Goal: Information Seeking & Learning: Compare options

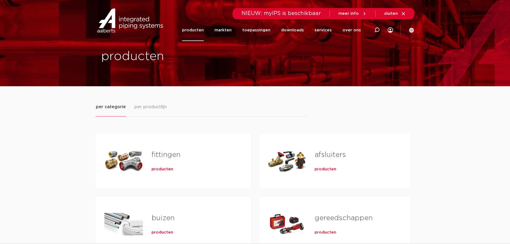
click at [160, 155] on link "fittingen" at bounding box center [166, 154] width 29 height 7
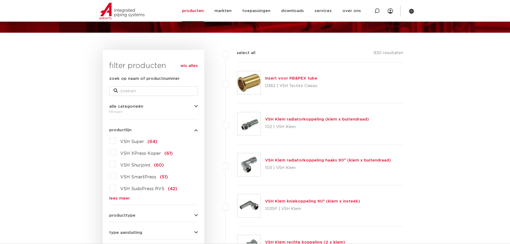
scroll to position [107, 0]
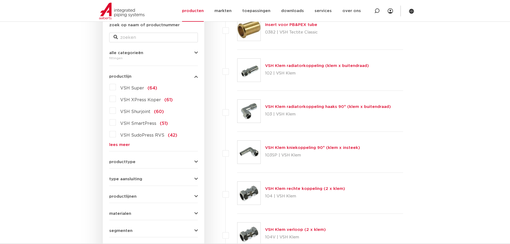
click at [116, 98] on label "VSH XPress Koper (61)" at bounding box center [144, 99] width 57 height 9
click at [0, 0] on input "VSH XPress Koper (61)" at bounding box center [0, 0] width 0 height 0
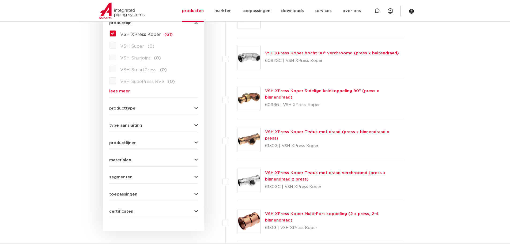
scroll to position [107, 0]
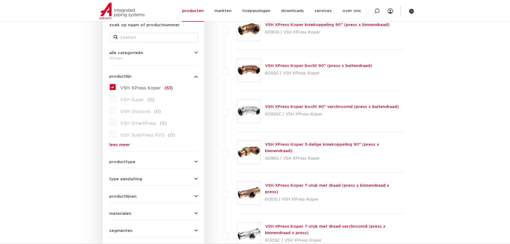
click at [116, 99] on label "VSH Super (0)" at bounding box center [135, 99] width 39 height 9
click at [116, 87] on label "VSH XPress Koper (61)" at bounding box center [144, 87] width 57 height 9
click at [0, 0] on input "VSH XPress Koper (61)" at bounding box center [0, 0] width 0 height 0
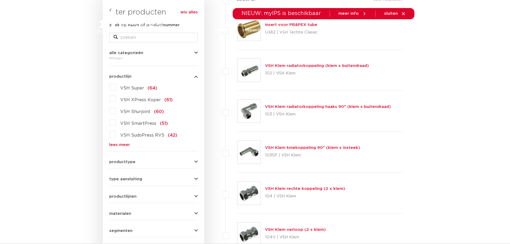
scroll to position [107, 0]
click at [116, 84] on label "VSH Super (64)" at bounding box center [136, 87] width 41 height 9
click at [0, 0] on input "VSH Super (64)" at bounding box center [0, 0] width 0 height 0
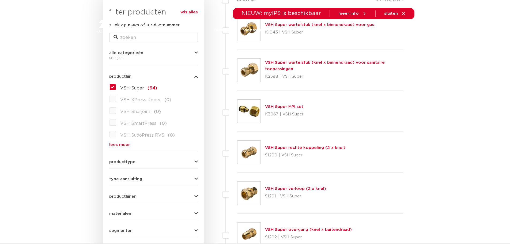
drag, startPoint x: 347, startPoint y: 148, endPoint x: 246, endPoint y: 152, distance: 101.3
click at [246, 152] on div "VSH Super rechte koppeling (2 x knel) S1200 | VSH Super" at bounding box center [320, 152] width 166 height 41
copy div "VSH Super rechte koppeling (2 x knel)"
drag, startPoint x: 328, startPoint y: 189, endPoint x: 247, endPoint y: 192, distance: 81.5
click at [247, 192] on div "VSH Super verloop (2 x knel) S1201 | VSH Super" at bounding box center [320, 193] width 166 height 41
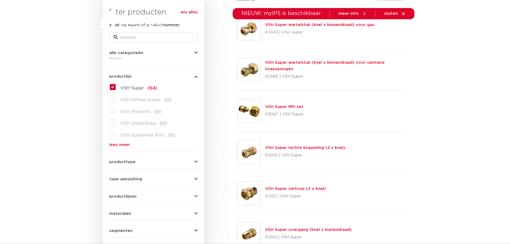
copy div "VSH Super verloop (2 x knel)"
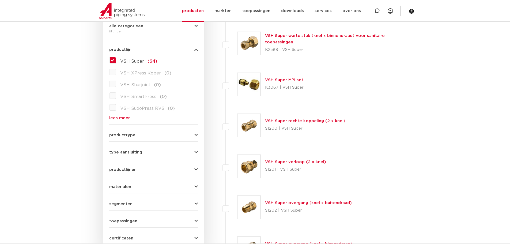
scroll to position [161, 0]
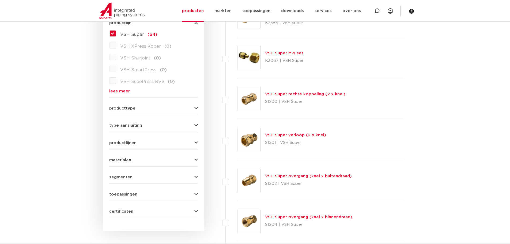
drag, startPoint x: 351, startPoint y: 176, endPoint x: 248, endPoint y: 177, distance: 103.4
click at [248, 177] on div "VSH Super overgang (knel x buitendraad) S1202 | VSH Super" at bounding box center [320, 180] width 166 height 41
copy div "VSH Super overgang (knel x buitendraad)"
drag, startPoint x: 352, startPoint y: 215, endPoint x: 241, endPoint y: 219, distance: 111.2
click at [241, 219] on div "VSH Super overgang (knel x binnendraad) S1204 | VSH Super" at bounding box center [320, 221] width 166 height 41
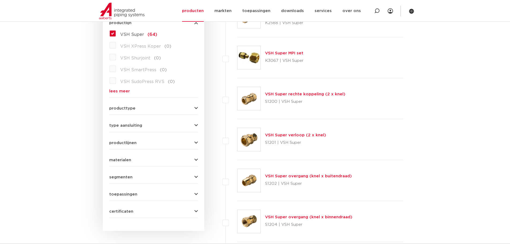
copy div "VSH Super overgang (knel x binnendraad)"
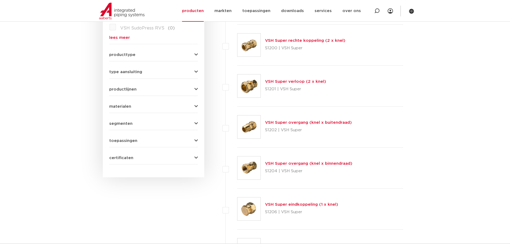
scroll to position [241, 0]
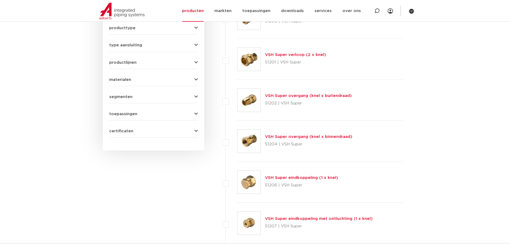
drag, startPoint x: 330, startPoint y: 177, endPoint x: 249, endPoint y: 182, distance: 81.6
click at [249, 182] on div "VSH Super eindkoppeling (1 x knel) S1206 | VSH Super" at bounding box center [320, 182] width 166 height 41
copy div "VSH Super eindkoppeling (1 x knel)"
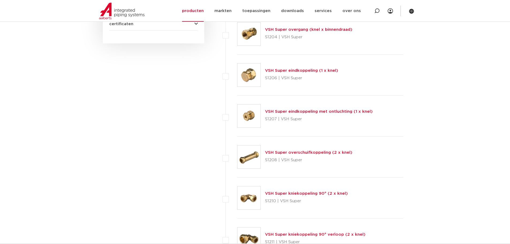
scroll to position [375, 0]
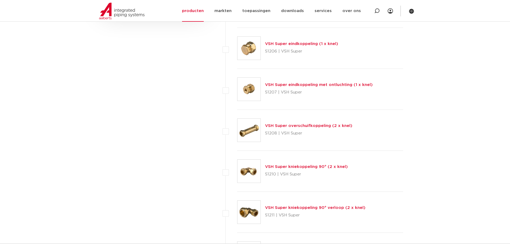
drag, startPoint x: 347, startPoint y: 165, endPoint x: 247, endPoint y: 173, distance: 100.2
click at [247, 173] on div "VSH Super kniekoppeling 90° (2 x knel) S1210 | VSH Super" at bounding box center [320, 171] width 166 height 41
copy div "VSH Super kniekoppeling 90° (2 x knel)"
drag, startPoint x: 367, startPoint y: 208, endPoint x: 245, endPoint y: 207, distance: 122.1
click at [245, 207] on div "VSH Super kniekoppeling 90° verloop (2 x knel) S1211 | VSH Super" at bounding box center [320, 212] width 166 height 41
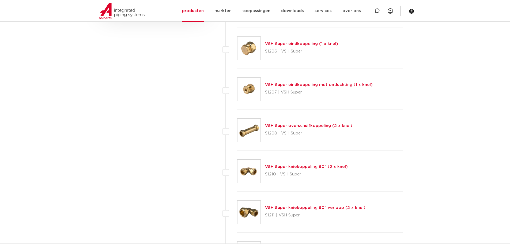
copy div "VSH Super kniekoppeling 90° verloop (2 x knel)"
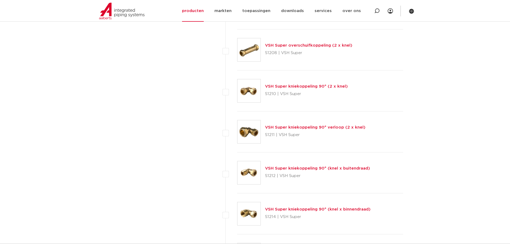
scroll to position [482, 0]
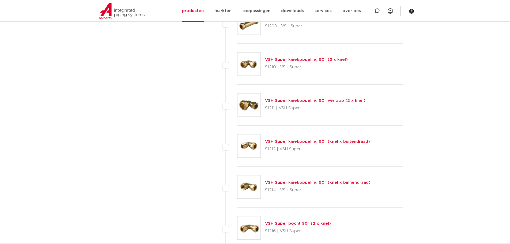
drag, startPoint x: 370, startPoint y: 141, endPoint x: 245, endPoint y: 143, distance: 125.4
click at [245, 143] on div "VSH Super kniekoppeling 90° (knel x buitendraad) S1212 | VSH Super" at bounding box center [320, 146] width 166 height 41
copy div "VSH Super kniekoppeling 90° (knel x buitendraad)"
drag, startPoint x: 371, startPoint y: 183, endPoint x: 243, endPoint y: 184, distance: 127.8
click at [243, 185] on div "VSH Super kniekoppeling 90° (knel x binnendraad) S1214 | VSH Super" at bounding box center [320, 187] width 166 height 41
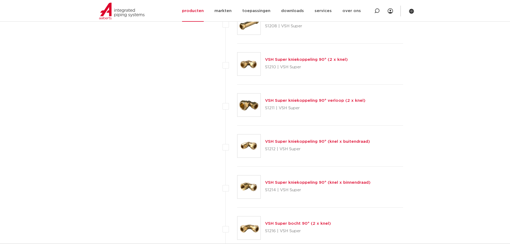
copy div "VSH Super kniekoppeling 90° (knel x binnendraad)"
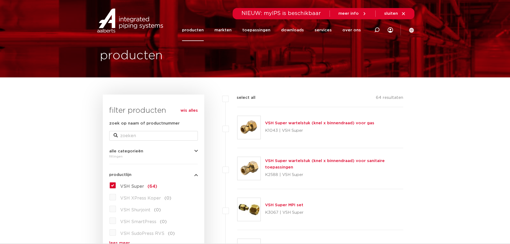
scroll to position [8, 0]
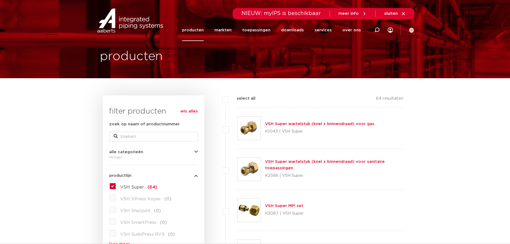
drag, startPoint x: 311, startPoint y: 141, endPoint x: 255, endPoint y: 114, distance: 62.4
copy ul "VSH Super wartelstuk (knel x binnendraad) voor gas K1043 | VSH Super VSH Super …"
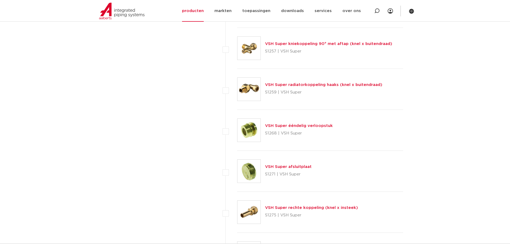
scroll to position [1672, 0]
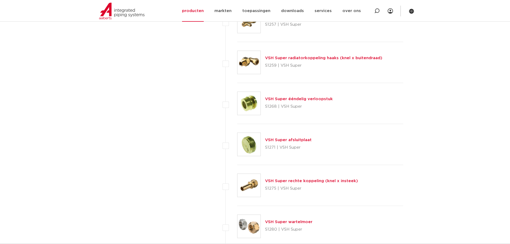
click at [380, 156] on div "VSH Super afsluitplaat S1271 | VSH Super" at bounding box center [320, 144] width 166 height 41
drag, startPoint x: 366, startPoint y: 152, endPoint x: 360, endPoint y: 151, distance: 5.7
click at [366, 151] on div "VSH Super afsluitplaat S1271 | VSH Super" at bounding box center [320, 144] width 166 height 41
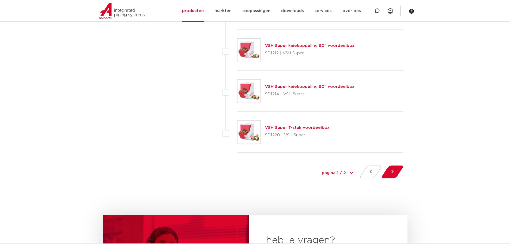
scroll to position [2475, 0]
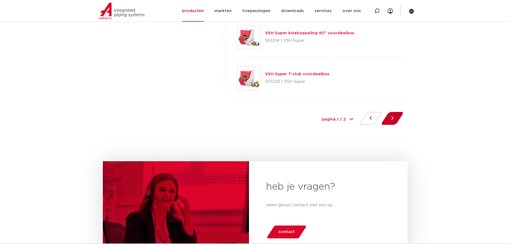
click at [390, 118] on button at bounding box center [392, 118] width 15 height 13
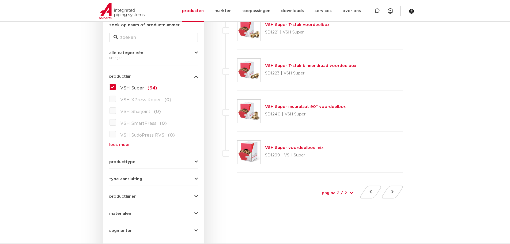
scroll to position [134, 0]
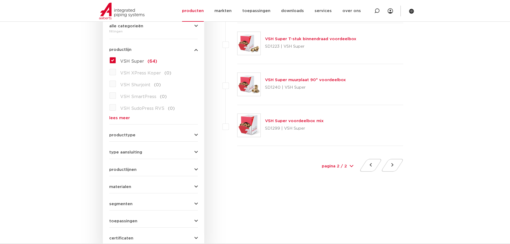
click at [130, 134] on span "producttype" at bounding box center [122, 135] width 26 height 4
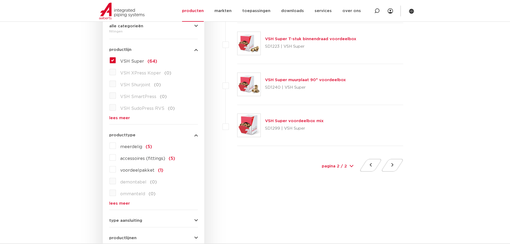
click at [116, 146] on label "meerdelig (5)" at bounding box center [134, 145] width 36 height 9
click at [0, 0] on input "meerdelig (5)" at bounding box center [0, 0] width 0 height 0
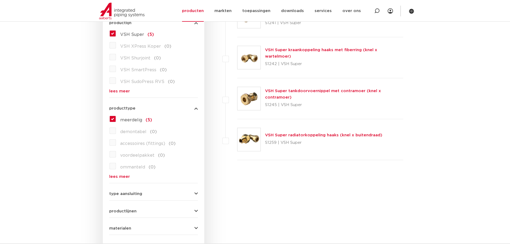
scroll to position [80, 0]
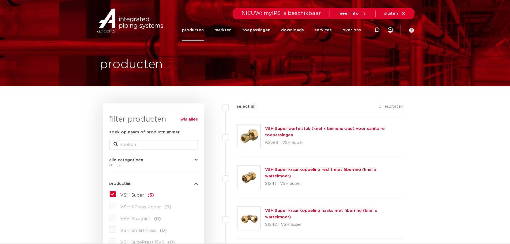
click at [130, 24] on img at bounding box center [130, 21] width 69 height 24
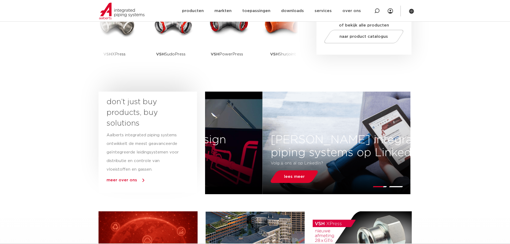
scroll to position [214, 0]
